Goal: Check status: Check status

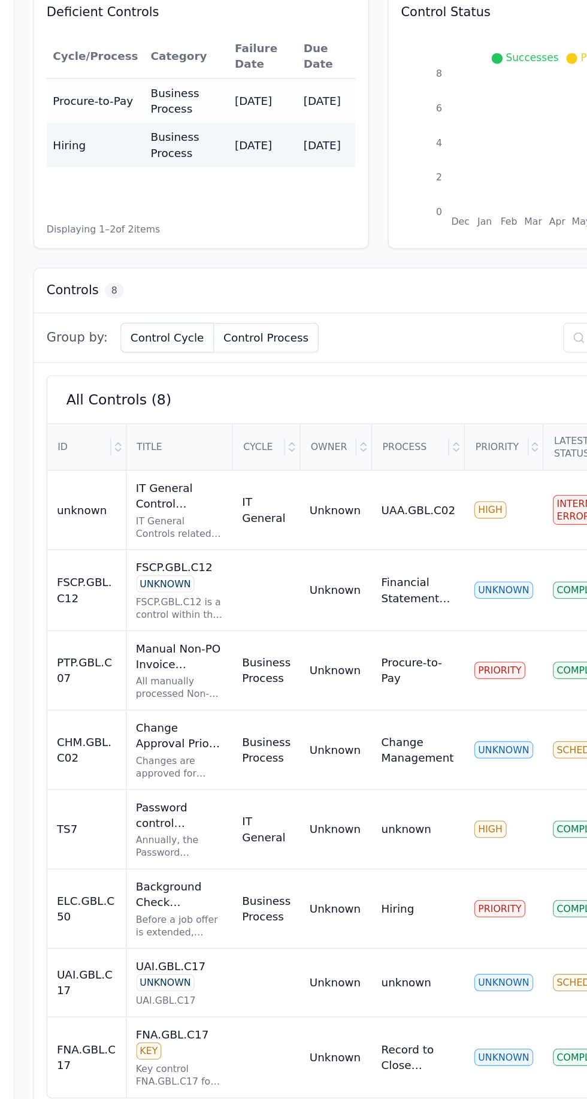
click at [159, 536] on div "IT General Control UNKNOWN" at bounding box center [164, 547] width 67 height 24
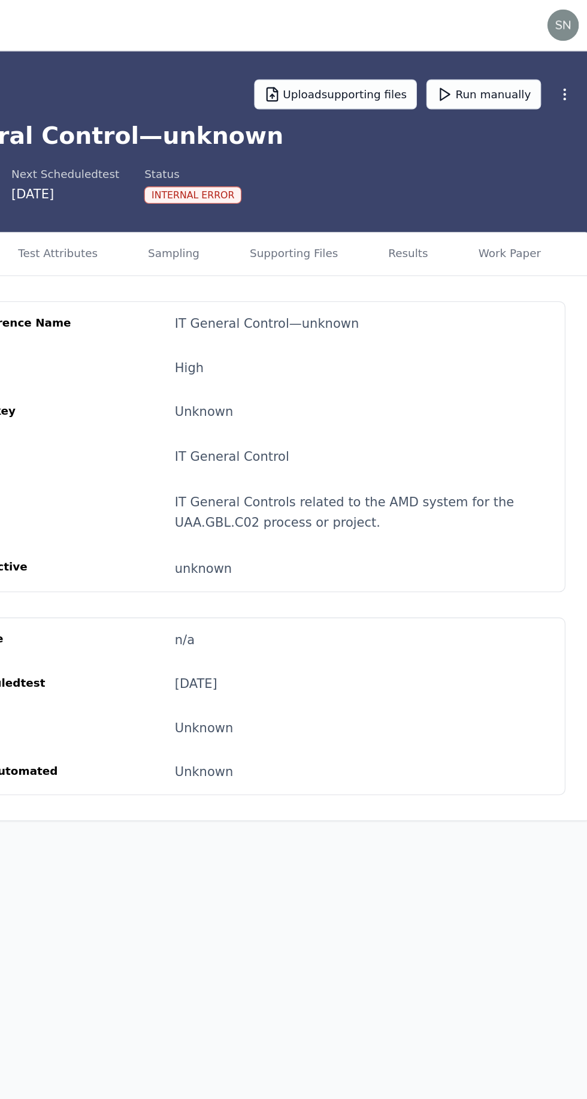
click at [340, 192] on button "Supporting Files" at bounding box center [355, 193] width 77 height 32
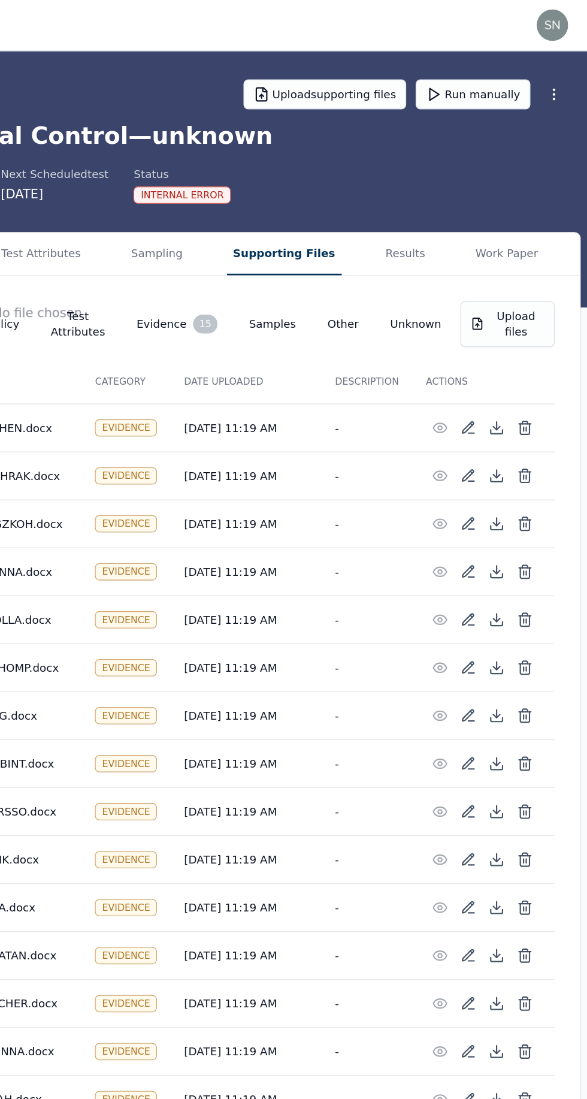
click at [501, 71] on button "Run manually" at bounding box center [500, 72] width 87 height 23
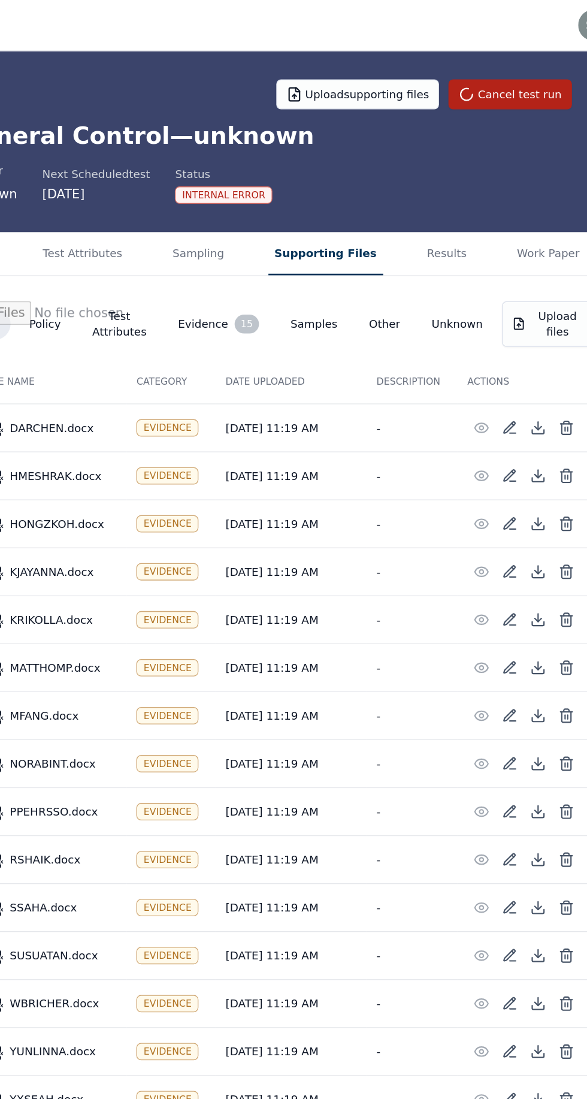
click at [429, 193] on button "Results" at bounding box center [449, 193] width 40 height 32
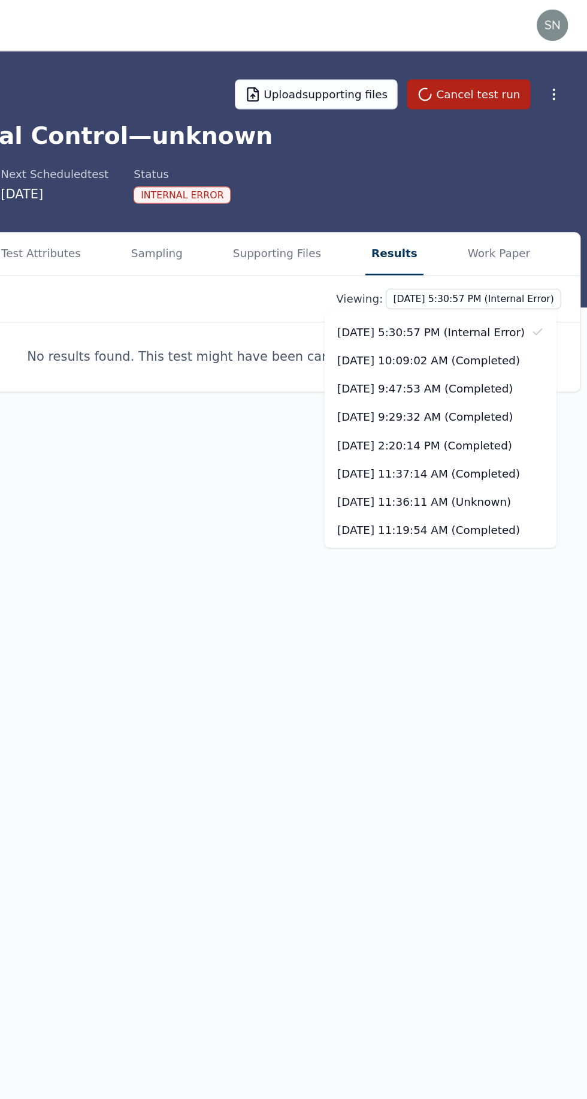
click at [485, 227] on html "[EMAIL_ADDRESS] [EMAIL_ADDRESS] Sign out Upload supporting files Cancel test ru…" at bounding box center [293, 549] width 587 height 1099
click at [447, 279] on div "[DATE] 10:09:02 AM (Completed)" at bounding box center [475, 275] width 177 height 22
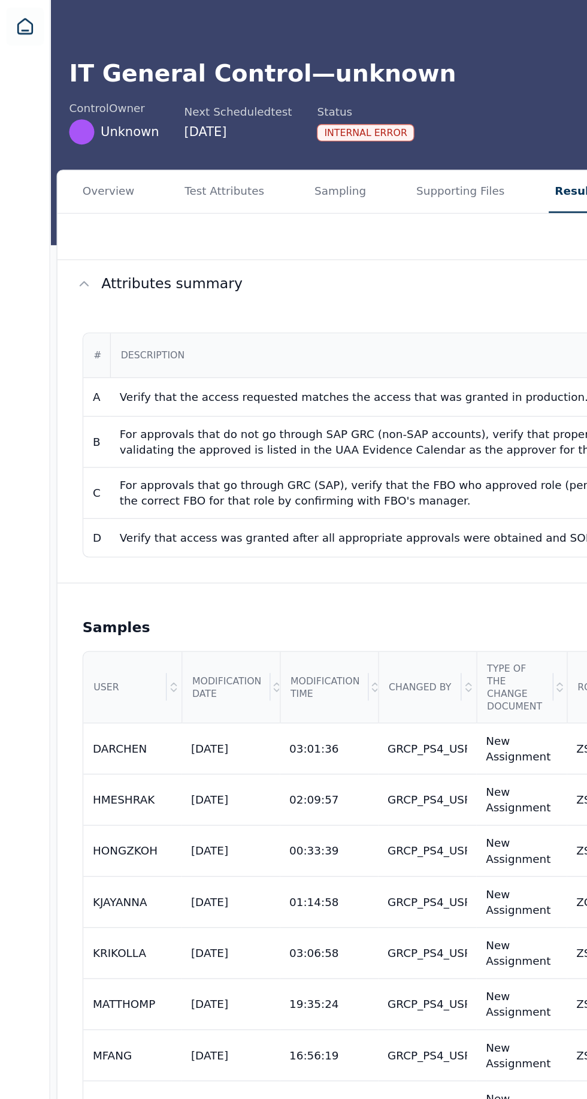
click at [168, 194] on button "Test Attributes" at bounding box center [171, 193] width 70 height 32
